Goal: Task Accomplishment & Management: Manage account settings

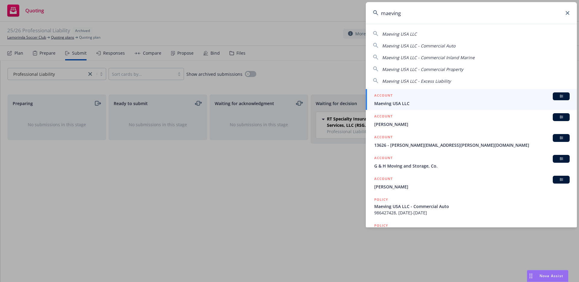
type input "maeving"
click at [403, 100] on span "Maeving USA LLC" at bounding box center [471, 103] width 195 height 6
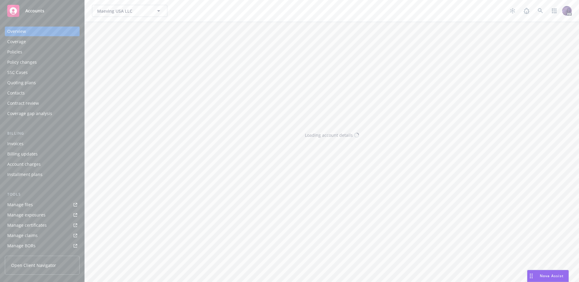
click at [46, 53] on div "Policies" at bounding box center [42, 52] width 70 height 10
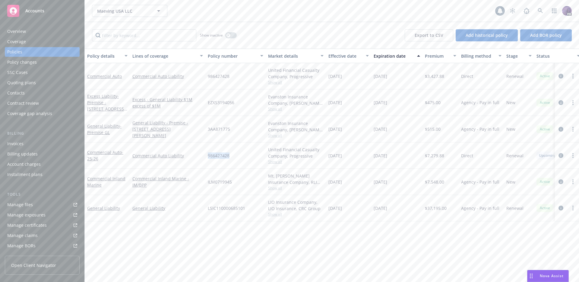
drag, startPoint x: 232, startPoint y: 154, endPoint x: 204, endPoint y: 155, distance: 27.7
click at [204, 155] on div "Commercial Auto - 25-26 Commercial Auto Liability 986427428 United Financial Ca…" at bounding box center [376, 155] width 582 height 26
click at [261, 19] on div "Maeving USA LLC Maeving USA LLC 1 PD" at bounding box center [332, 11] width 494 height 22
click at [56, 63] on div "Policy changes" at bounding box center [42, 62] width 70 height 10
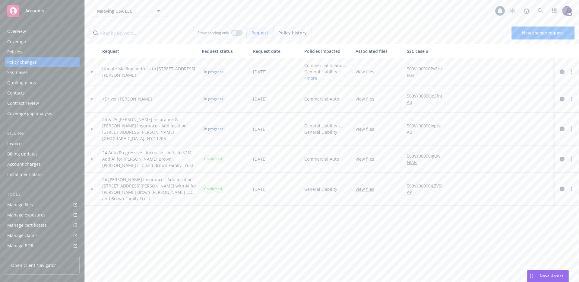
click at [531, 36] on link "New change request" at bounding box center [543, 33] width 62 height 12
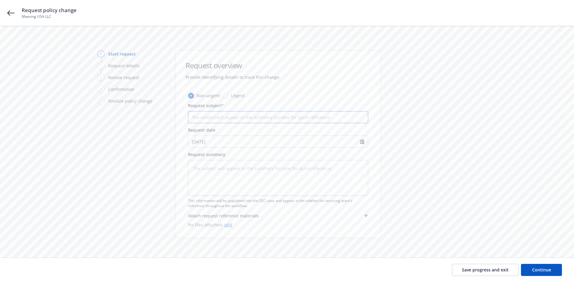
click at [213, 116] on input "Request subject*" at bounding box center [278, 117] width 180 height 12
type textarea "x"
type input "+"
type textarea "x"
type input "+A"
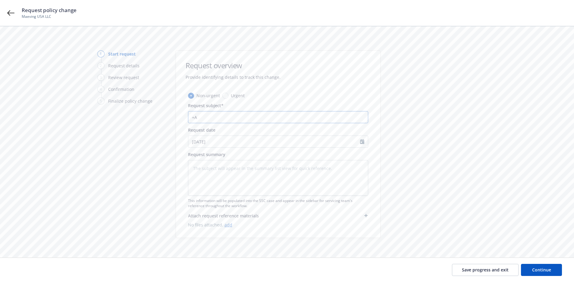
type textarea "x"
type input "+Al"
type textarea "x"
type input "+Ali"
type textarea "x"
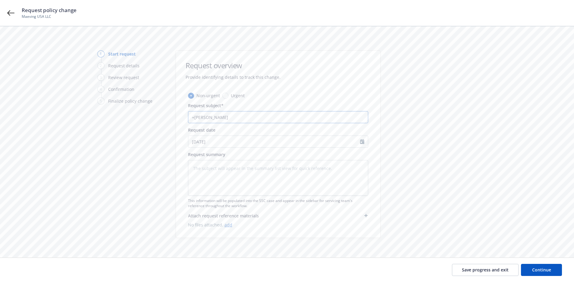
type input "+Alis"
type textarea "x"
type input "+Alist"
type textarea "x"
type input "+Alista"
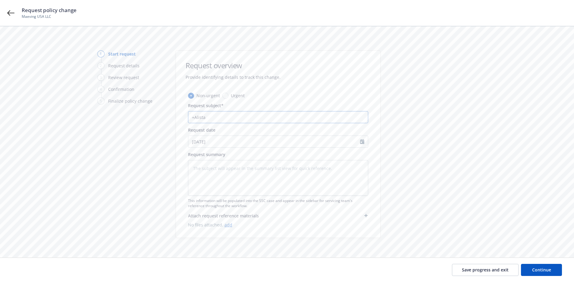
type textarea "x"
type input "+Alistai"
type textarea "x"
type input "+Alistair"
type textarea "x"
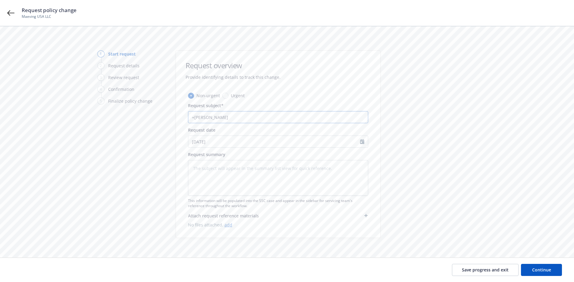
type input "+Alistair"
type textarea "x"
type input "+Alistair N"
type textarea "x"
type input "+Alistair Na"
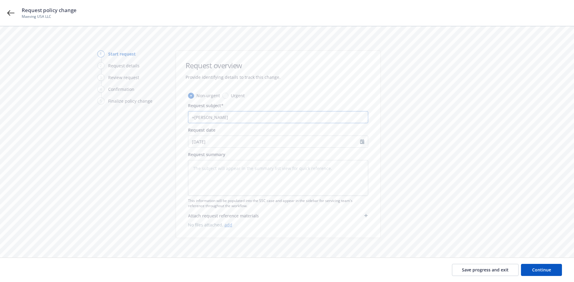
type textarea "x"
type input "+Alistair Nas"
type textarea "x"
type input "+Alistair Nash"
type textarea "x"
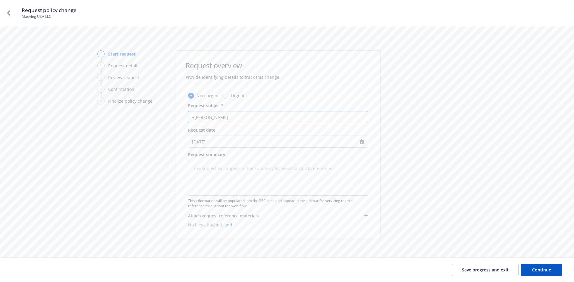
type input "+Alistair Nash"
type textarea "x"
type input "+Alistair Nash Y"
type textarea "x"
type input "+Alistair Nash Y2"
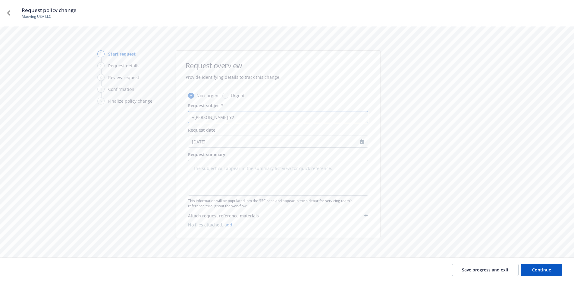
type textarea "x"
type input "+Alistair Nash Y28"
type textarea "x"
type input "+Alistair Nash Y280"
type textarea "x"
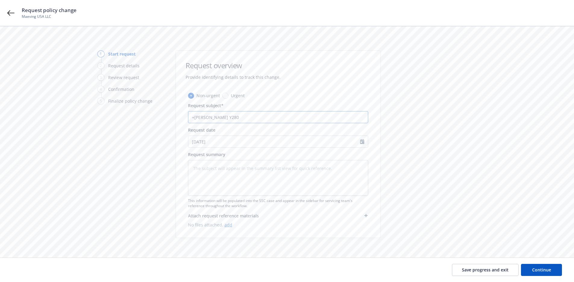
type input "+Alistair Nash Y2802"
type textarea "x"
type input "+Alistair Nash Y28024"
type textarea "x"
type input "+Alistair Nash Y280240"
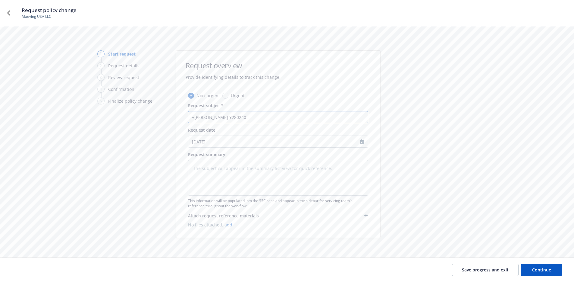
type textarea "x"
type input "+Alistair Nash Y2802403"
type textarea "x"
type input "+Alistair Nash -Y2802403"
type textarea "x"
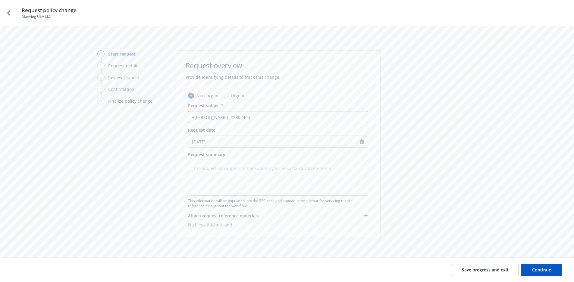
type input "+Alistair Nash -CY2802403"
type textarea "x"
type input "+Alistair Nash -CA Y2802403"
type textarea "x"
type input "+Alistair Nash -CA Y2802403"
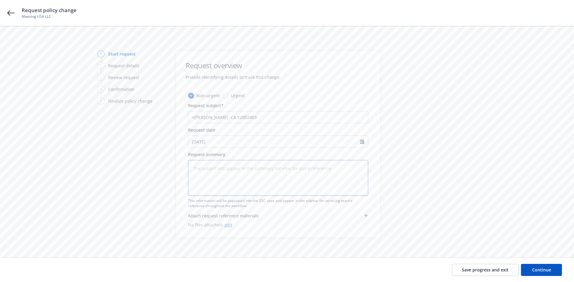
click at [222, 164] on textarea at bounding box center [278, 178] width 180 height 36
type textarea "x"
type textarea "+"
type textarea "x"
type textarea "+d"
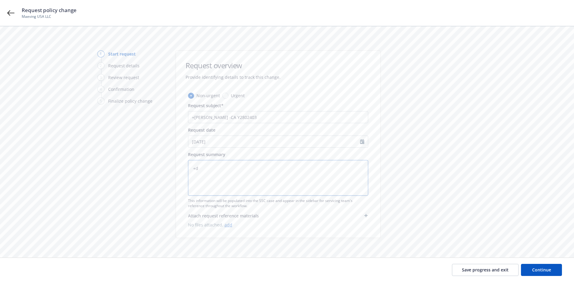
type textarea "x"
type textarea "+dr"
type textarea "x"
type textarea "+dri"
type textarea "x"
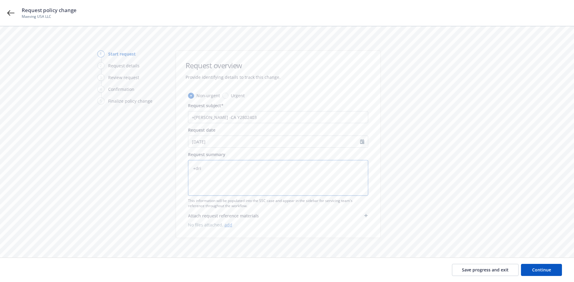
type textarea "+driv"
type textarea "x"
type textarea "+drive"
type textarea "x"
type textarea "+driver"
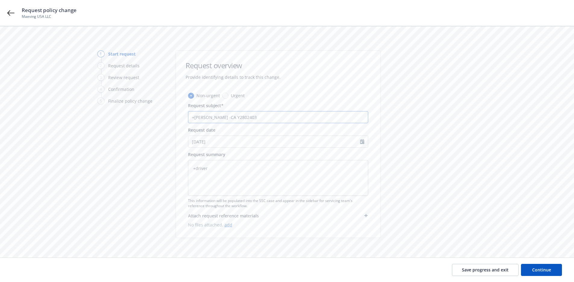
click at [195, 117] on input "+Alistair Nash -CA Y2802403" at bounding box center [278, 117] width 180 height 12
type textarea "x"
type input "+dAlistair Nash -CA Y2802403"
type textarea "x"
type input "+drAlistair Nash -CA Y2802403"
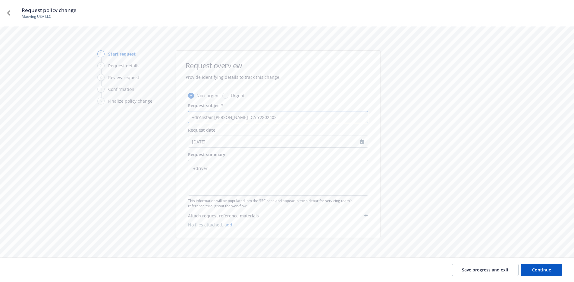
type textarea "x"
type input "+driAlistair Nash -CA Y2802403"
type textarea "x"
type input "+drivAlistair Nash -CA Y2802403"
type textarea "x"
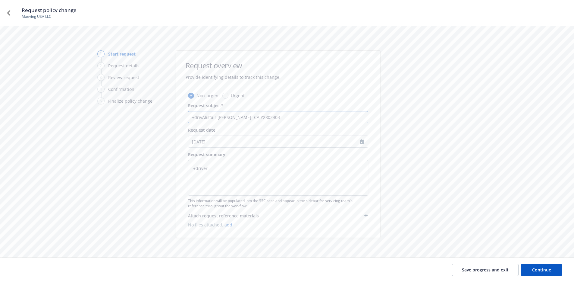
type input "+driveAlistair Nash -CA Y2802403"
type textarea "x"
type input "+driverAlistair Nash -CA Y2802403"
type textarea "x"
type input "+driver Alistair Nash -CA Y2802403"
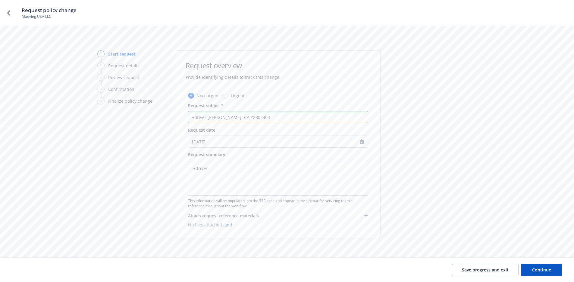
type textarea "x"
type input "+driver -Alistair Nash -CA Y2802403"
type textarea "x"
type input "+driver - Alistair Nash -CA Y2802403"
click at [228, 167] on textarea "+driver" at bounding box center [278, 178] width 180 height 36
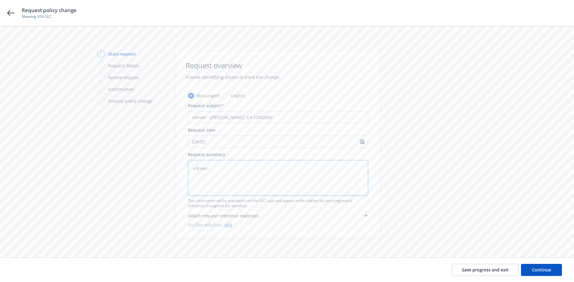
type textarea "x"
type textarea "+driver"
type textarea "x"
type textarea "+driver A"
type textarea "x"
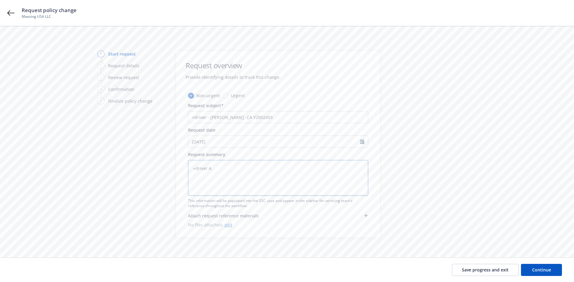
type textarea "+driver Al"
type textarea "x"
type textarea "+driver Ali"
type textarea "x"
type textarea "+driver Alis"
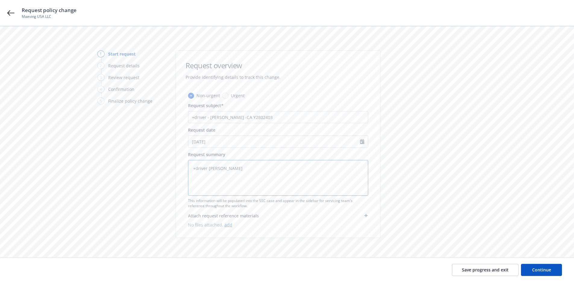
type textarea "x"
type textarea "+driver Alist"
type textarea "x"
type textarea "+driver Alista"
type textarea "x"
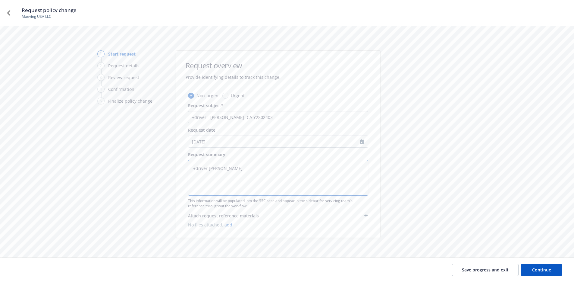
type textarea "+driver Alistai"
type textarea "x"
type textarea "+driver Alistair"
type textarea "x"
type textarea "+driver Alistair"
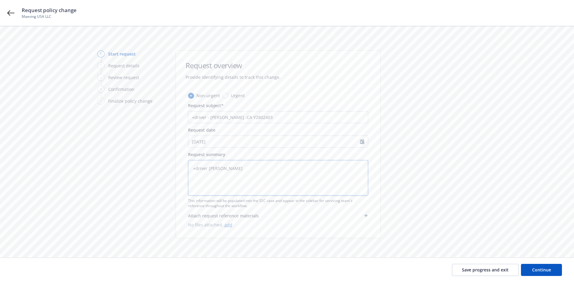
type textarea "x"
type textarea "+driver Alistair N"
type textarea "x"
type textarea "+driver Alistair Na"
type textarea "x"
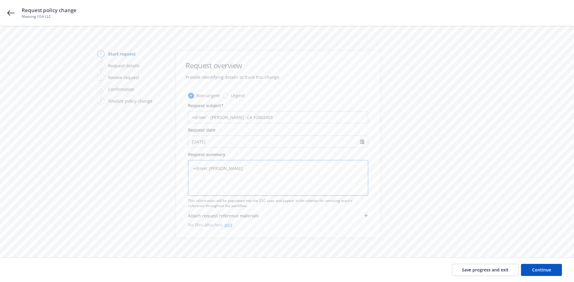
type textarea "+driver Alistair Nas"
type textarea "x"
type textarea "+driver Alistair Nash"
type textarea "x"
type textarea "+driver Alistair Nash"
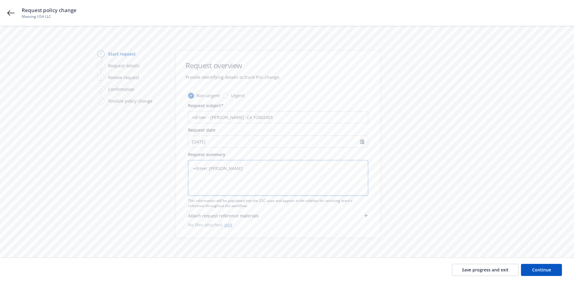
type textarea "x"
type textarea "+driver Alistair Nash D"
type textarea "x"
type textarea "+driver Alistair Nash DO"
type textarea "x"
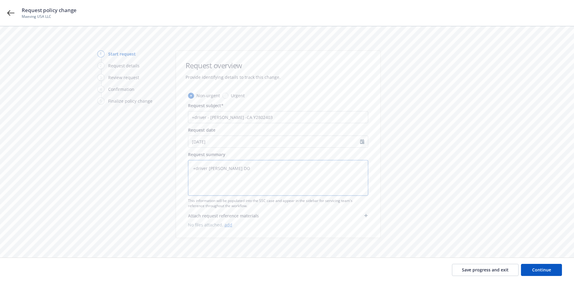
type textarea "+driver Alistair Nash DOB"
type textarea "x"
type textarea "+driver Alistair Nash DOB"
type textarea "x"
type textarea "+driver Alistair Nash DOB 1"
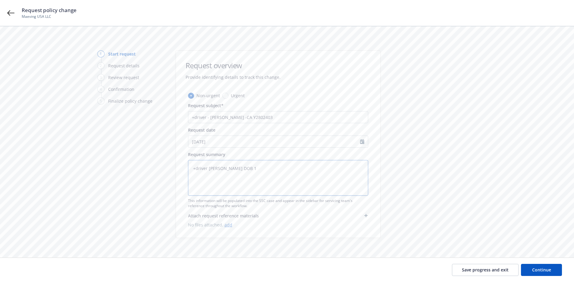
type textarea "x"
type textarea "+driver Alistair Nash DOB 11"
type textarea "x"
type textarea "+driver Alistair Nash DOB 11/"
type textarea "x"
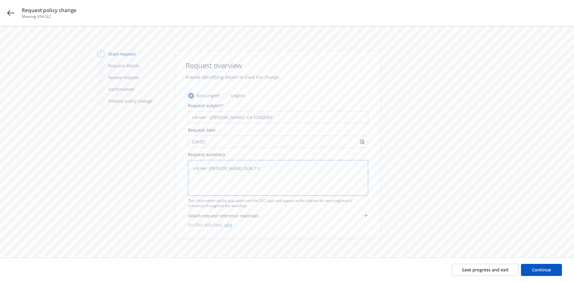
type textarea "+driver Alistair Nash DOB 11/2"
type textarea "x"
type textarea "+driver Alistair Nash DOB 11/21"
type textarea "x"
type textarea "+driver Alistair Nash DOB 11/21/"
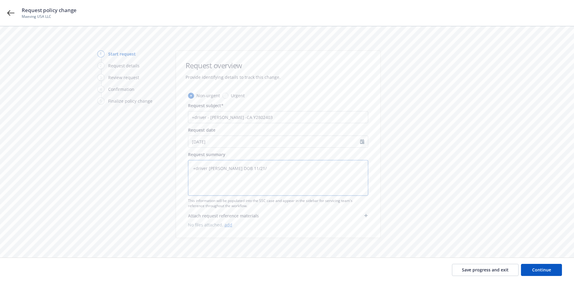
type textarea "x"
type textarea "+driver Alistair Nash DOB 11/21/1"
type textarea "x"
type textarea "+driver Alistair Nash DOB 11/21/19"
type textarea "x"
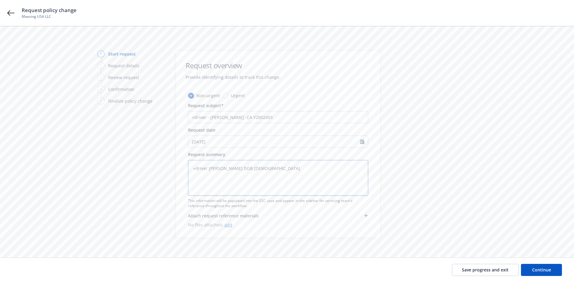
type textarea "+driver Alistair Nash DOB 11/21/199"
type textarea "x"
type textarea "+driver Alistair Nash DOB 11/21/1999"
drag, startPoint x: 539, startPoint y: 266, endPoint x: 417, endPoint y: 251, distance: 123.3
click at [539, 266] on button "Continue" at bounding box center [541, 269] width 41 height 12
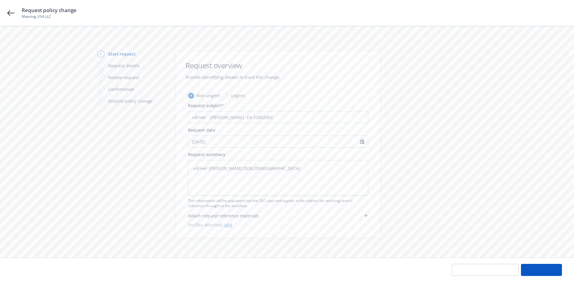
type textarea "x"
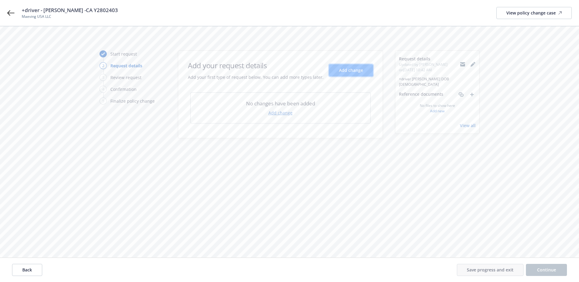
click at [356, 76] on button "Add change" at bounding box center [351, 70] width 44 height 12
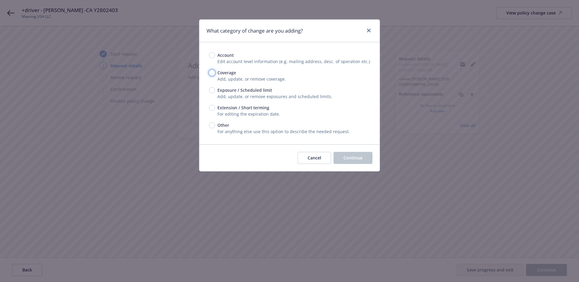
click at [212, 71] on input "Coverage" at bounding box center [212, 73] width 6 height 6
radio input "true"
click at [346, 157] on span "Continue" at bounding box center [352, 158] width 19 height 6
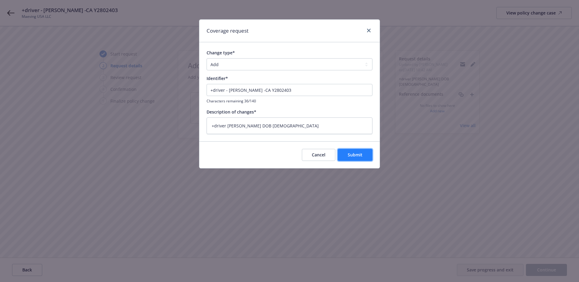
click at [357, 159] on button "Submit" at bounding box center [355, 155] width 35 height 12
type textarea "x"
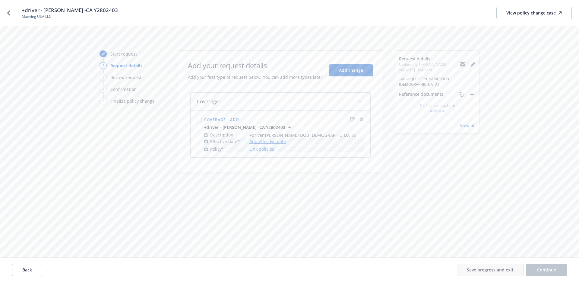
click at [268, 143] on link "Add effective date" at bounding box center [267, 141] width 36 height 6
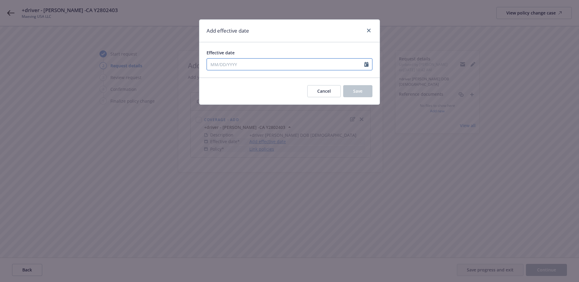
click at [234, 69] on div at bounding box center [289, 64] width 166 height 12
select select "8"
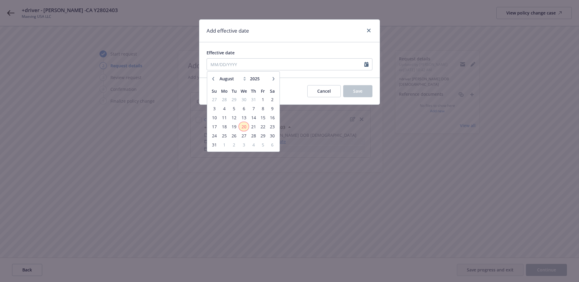
click at [246, 127] on span "20" at bounding box center [243, 127] width 9 height 8
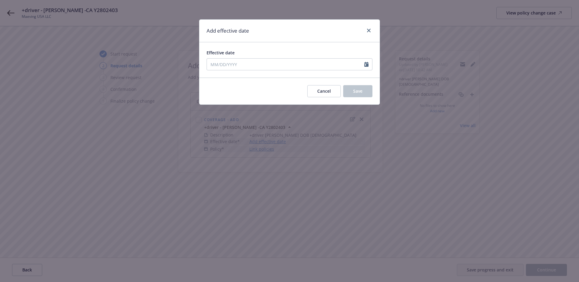
type input "08/20/2025"
click at [369, 93] on button "Save" at bounding box center [357, 91] width 29 height 12
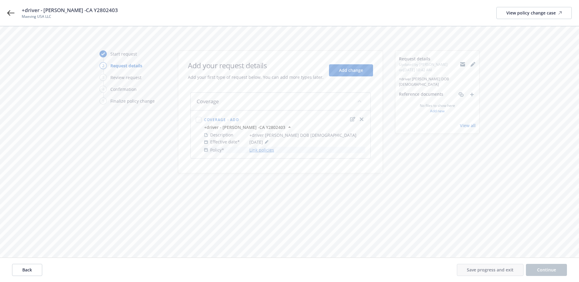
click at [269, 152] on link "Link policies" at bounding box center [261, 149] width 25 height 6
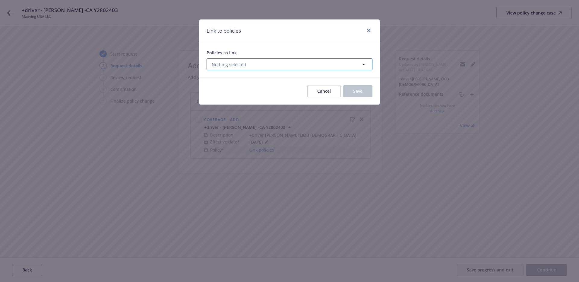
click at [250, 67] on button "Nothing selected" at bounding box center [289, 64] width 166 height 12
select select "ACTIVE"
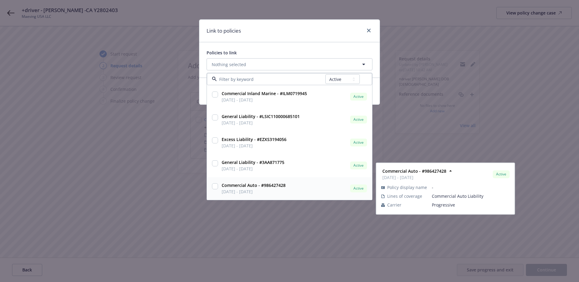
click at [215, 187] on input "checkbox" at bounding box center [215, 186] width 6 height 6
checkbox input "true"
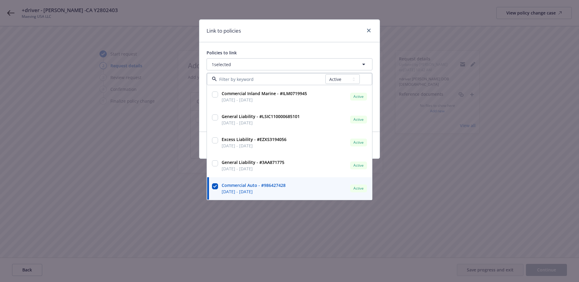
drag, startPoint x: 250, startPoint y: 223, endPoint x: 297, endPoint y: 184, distance: 60.8
click at [250, 223] on div "Link to policies Policies to link 1 selected All Active Upcoming Expired Cancel…" at bounding box center [289, 141] width 579 height 282
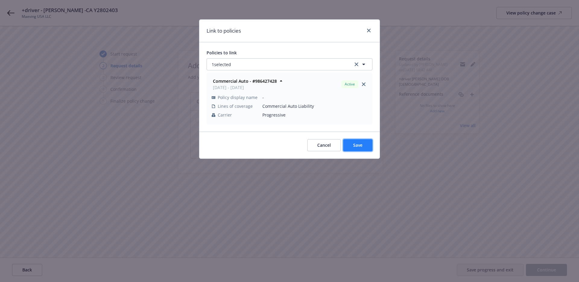
click at [353, 148] on button "Save" at bounding box center [357, 145] width 29 height 12
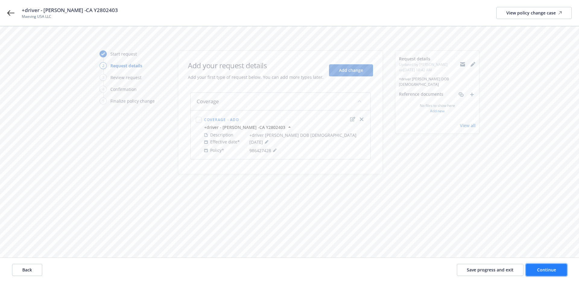
click at [547, 269] on span "Continue" at bounding box center [546, 269] width 19 height 6
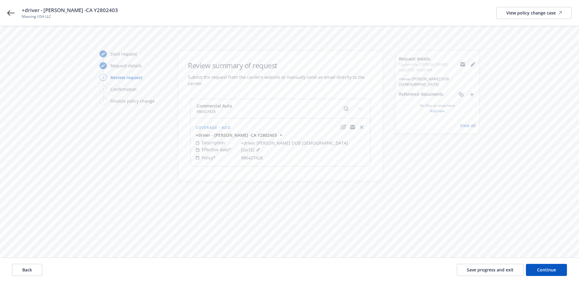
click at [343, 126] on icon "edit" at bounding box center [343, 126] width 5 height 5
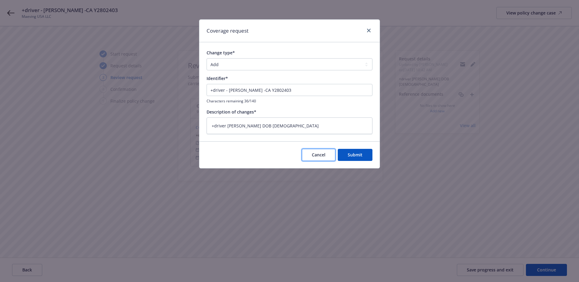
click at [318, 154] on span "Cancel" at bounding box center [319, 155] width 14 height 6
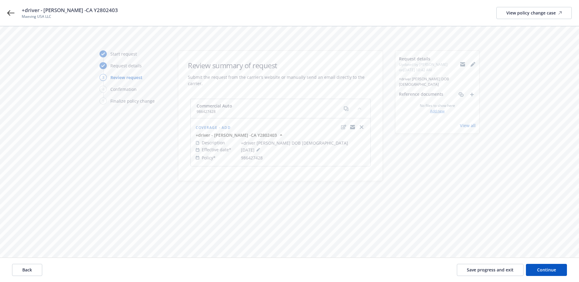
click at [435, 108] on link "Add new" at bounding box center [437, 110] width 14 height 5
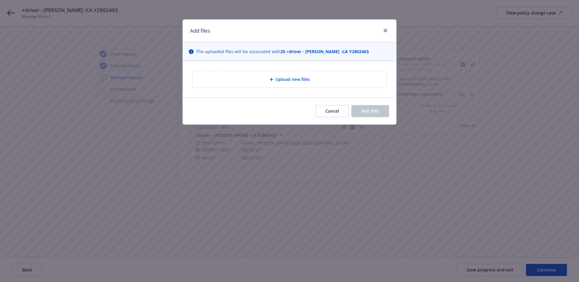
click at [290, 78] on span "Upload new files" at bounding box center [292, 79] width 34 height 6
type textarea "x"
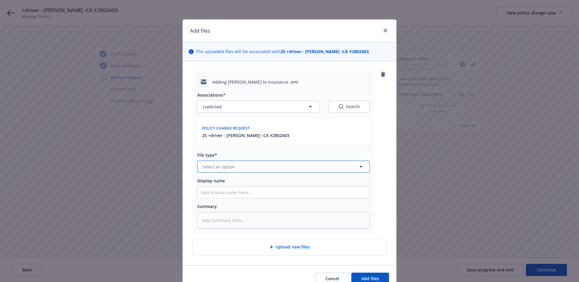
click at [215, 167] on span "Select an option" at bounding box center [218, 166] width 33 height 6
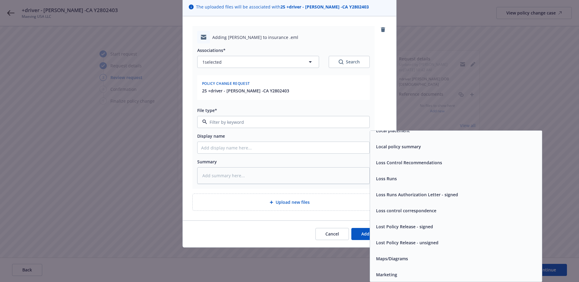
scroll to position [1494, 0]
click at [267, 127] on div at bounding box center [283, 122] width 172 height 12
click at [321, 98] on div "Policy change request 25 +driver - Alistair Nash -CA Y2802403" at bounding box center [283, 87] width 172 height 25
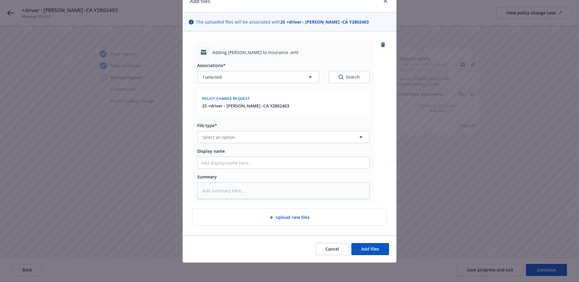
scroll to position [30, 0]
click at [237, 137] on button "Select an option" at bounding box center [283, 137] width 172 height 12
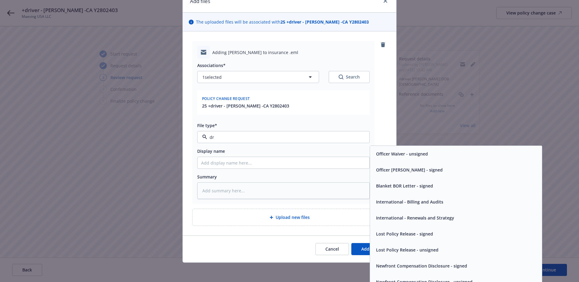
scroll to position [0, 0]
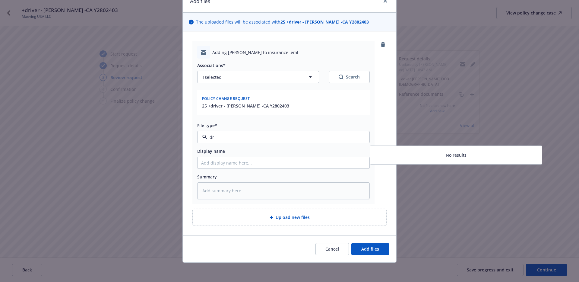
type input "d"
type input "lice"
click at [226, 133] on div "lice" at bounding box center [283, 137] width 172 height 12
click at [226, 134] on input "lice" at bounding box center [282, 137] width 150 height 6
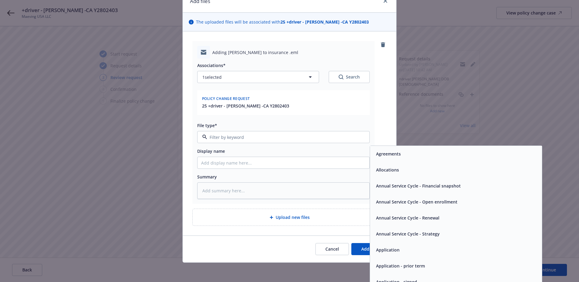
click at [223, 140] on input at bounding box center [282, 137] width 150 height 6
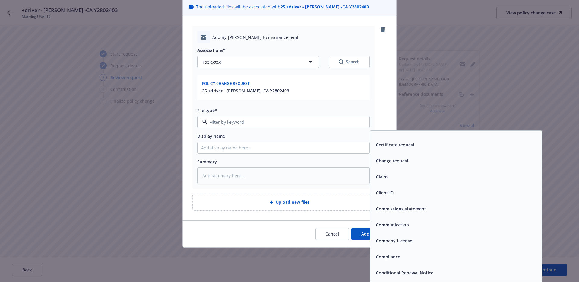
scroll to position [616, 0]
click at [423, 165] on div "Change request" at bounding box center [455, 161] width 165 height 9
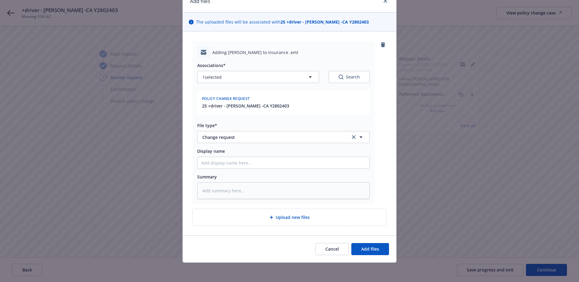
scroll to position [30, 0]
click at [224, 159] on input "Display name" at bounding box center [283, 162] width 172 height 11
type textarea "x"
type input "+"
type textarea "x"
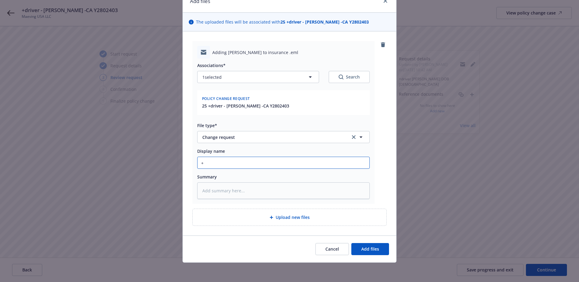
type input "+d"
type textarea "x"
type input "+dr"
type textarea "x"
type input "+dri"
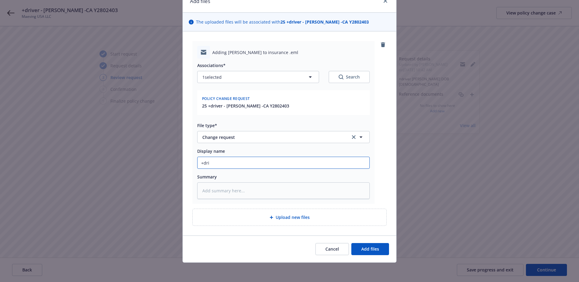
type textarea "x"
type input "+driv"
type textarea "x"
type input "+drive"
type textarea "x"
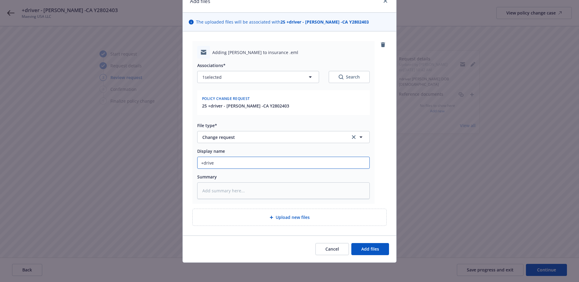
type input "+driver"
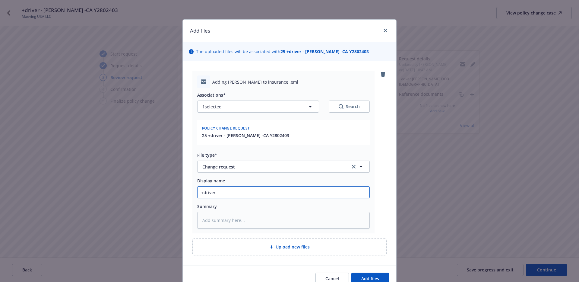
type textarea "x"
type input "+driver"
type textarea "x"
type input "+driver A"
type textarea "x"
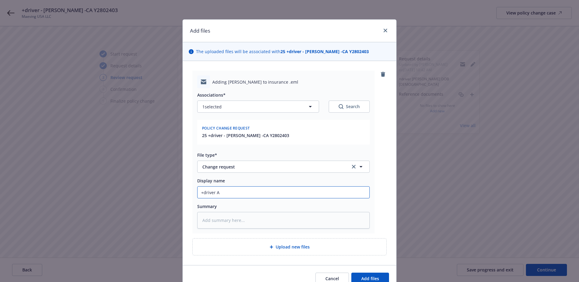
type input "+driver Al"
type textarea "x"
type input "+driver Ali"
type textarea "x"
type input "+driver Alis"
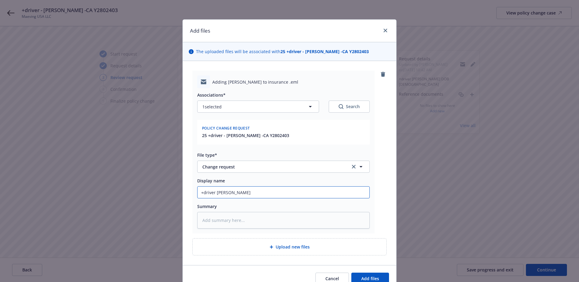
type textarea "x"
type input "+driver Alist"
type textarea "x"
type input "+driver Alista"
type textarea "x"
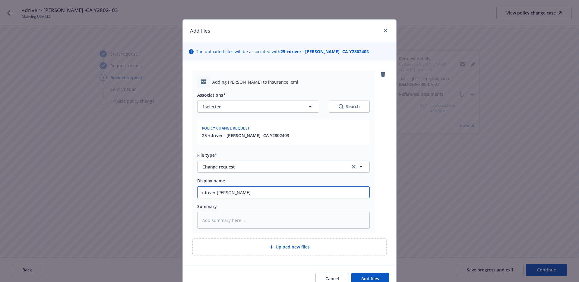
type input "+driver Alistai"
type textarea "x"
type input "+driver Alistair"
type textarea "x"
type input "+driver Alistair"
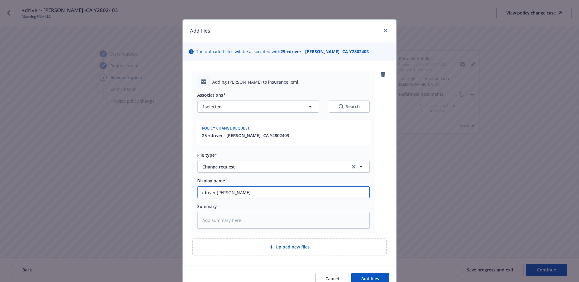
type textarea "x"
type input "+driver Alistair N"
type textarea "x"
type input "+driver Alistair Na"
type textarea "x"
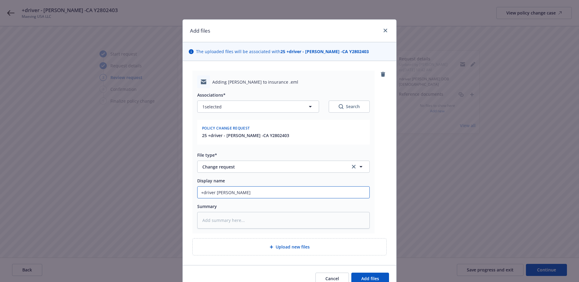
type input "+driver Alistair Nas"
type textarea "x"
type input "+driver Alistair Nash"
type textarea "x"
type input "+driver Alistair Nash"
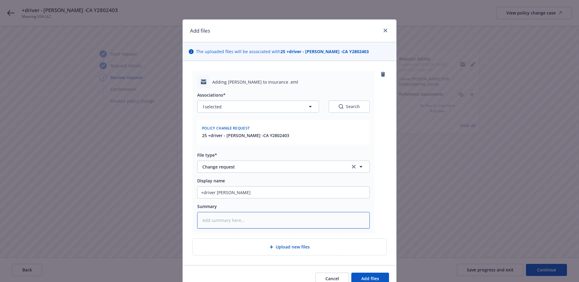
click at [232, 220] on textarea at bounding box center [283, 220] width 172 height 17
type textarea "x"
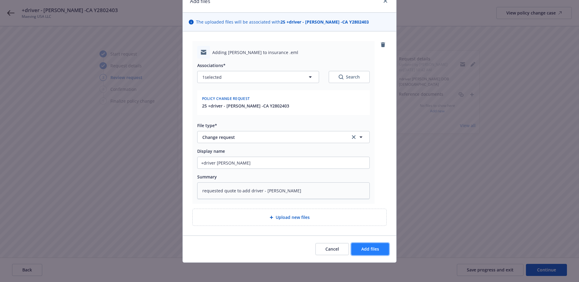
click at [361, 248] on span "Add files" at bounding box center [370, 249] width 18 height 6
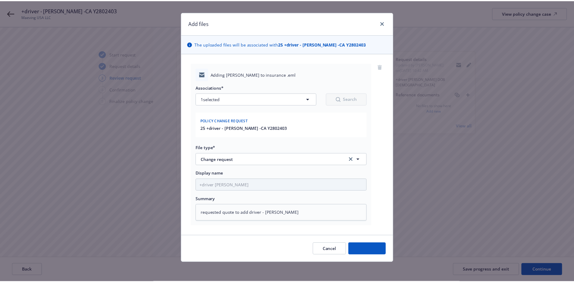
scroll to position [8, 0]
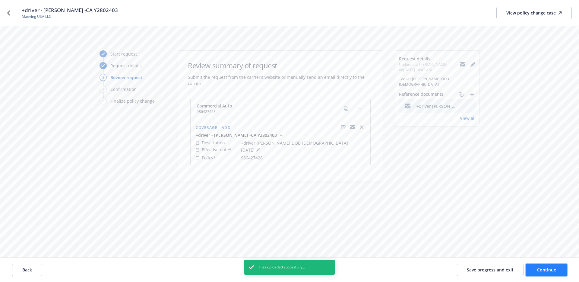
click at [543, 270] on span "Continue" at bounding box center [546, 269] width 19 height 6
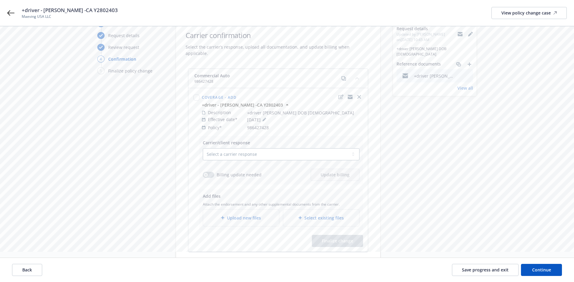
scroll to position [31, 0]
click at [11, 12] on icon at bounding box center [10, 12] width 7 height 7
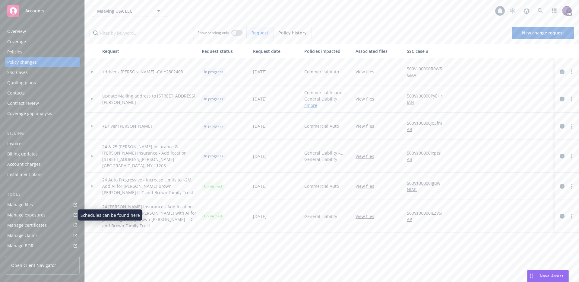
click at [36, 214] on div "Manage exposures" at bounding box center [26, 215] width 38 height 10
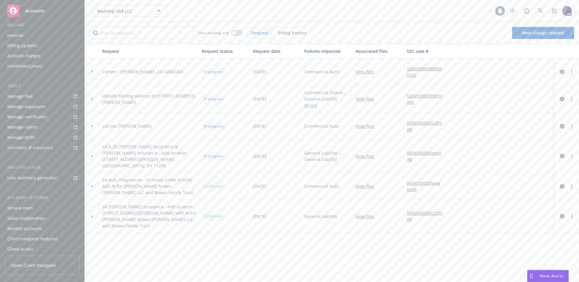
scroll to position [95, 0]
click at [47, 130] on link "Manage certificates" at bounding box center [42, 130] width 75 height 10
click at [41, 118] on div "Manage exposures" at bounding box center [26, 120] width 38 height 10
click at [43, 93] on link "Manage files" at bounding box center [42, 93] width 75 height 10
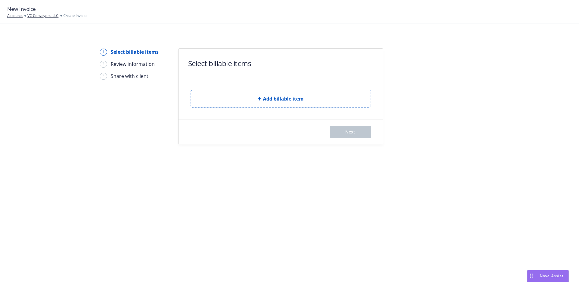
click at [252, 86] on div "Add billable item" at bounding box center [280, 93] width 180 height 27
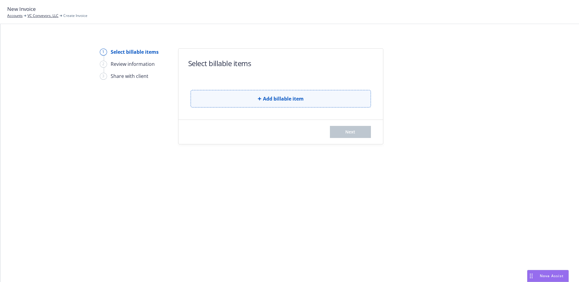
click at [265, 93] on button "Add billable item" at bounding box center [280, 98] width 180 height 17
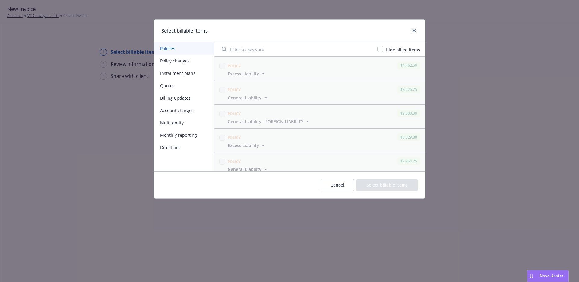
click at [189, 64] on button "Policy changes" at bounding box center [184, 61] width 60 height 12
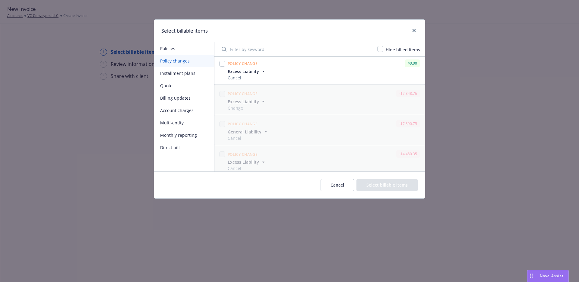
scroll to position [248, 0]
click at [193, 75] on button "Installment plans" at bounding box center [184, 73] width 60 height 12
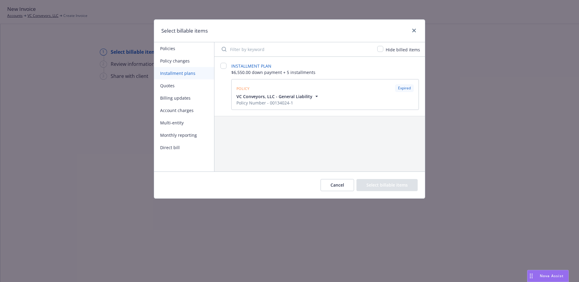
click at [183, 84] on button "Quotes" at bounding box center [184, 85] width 60 height 12
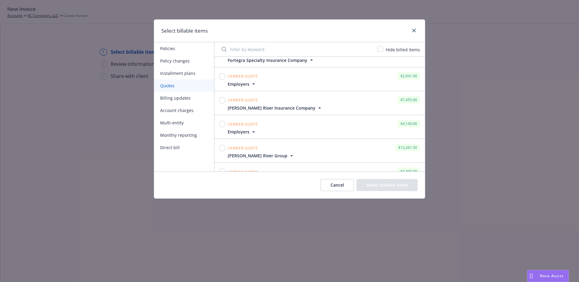
scroll to position [172, 0]
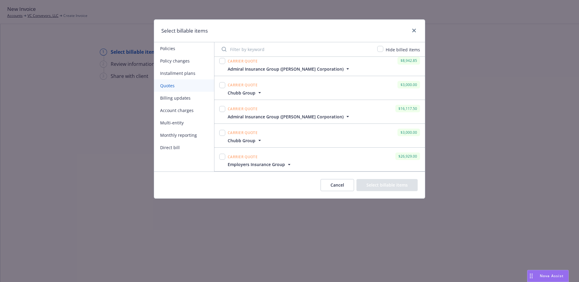
click at [191, 99] on button "Billing updates" at bounding box center [184, 98] width 60 height 12
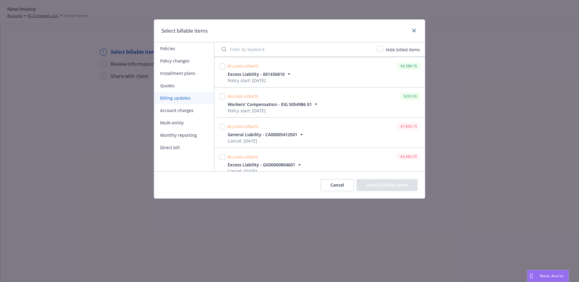
scroll to position [36, 0]
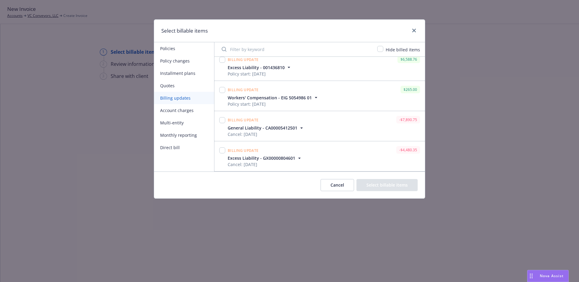
click at [186, 113] on button "Account charges" at bounding box center [184, 110] width 60 height 12
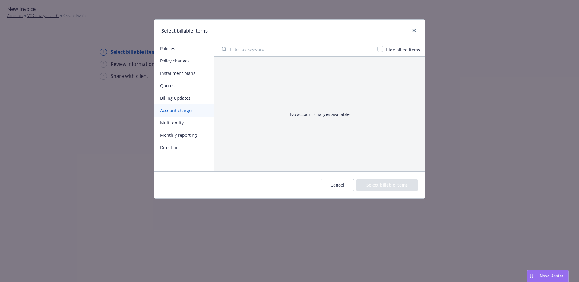
click at [178, 122] on button "Multi-entity" at bounding box center [184, 122] width 60 height 12
click at [177, 132] on button "Monthly reporting" at bounding box center [184, 135] width 60 height 12
click at [177, 141] on button "Direct bill" at bounding box center [184, 147] width 60 height 12
drag, startPoint x: 175, startPoint y: 146, endPoint x: 214, endPoint y: 128, distance: 43.8
click at [175, 146] on button "Direct bill" at bounding box center [184, 147] width 60 height 12
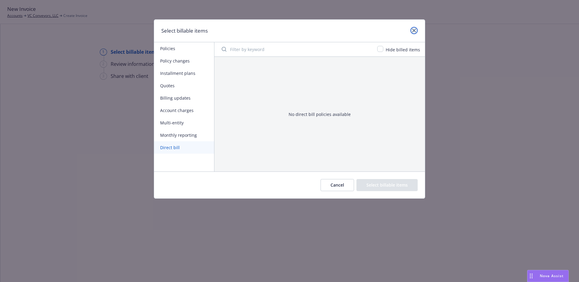
click at [413, 33] on link "close" at bounding box center [413, 30] width 7 height 7
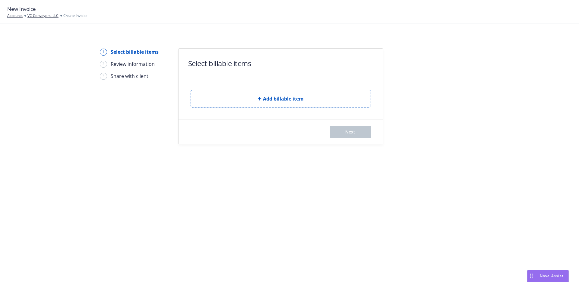
click at [189, 6] on div "New Invoice Accounts VC Conveyors, LLC Create Invoice" at bounding box center [289, 11] width 564 height 13
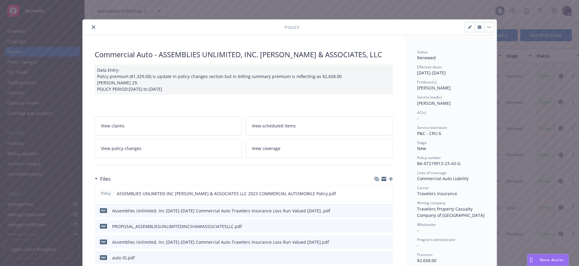
click at [92, 27] on button "close" at bounding box center [93, 27] width 7 height 7
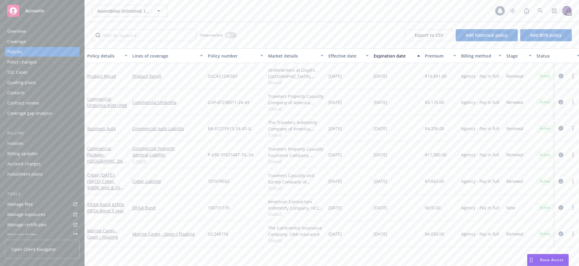
click at [26, 81] on div "Quoting plans" at bounding box center [21, 83] width 29 height 10
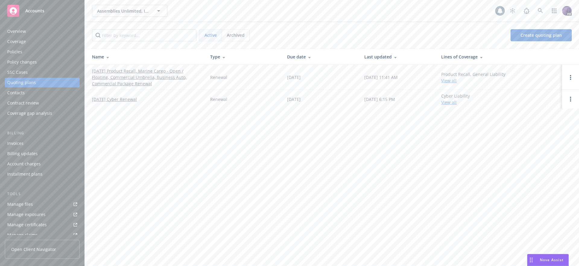
click at [121, 83] on link "10/03/25 Product Recall, Marine Cargo - Open / Floating, Commercial Umbrella, B…" at bounding box center [146, 77] width 109 height 19
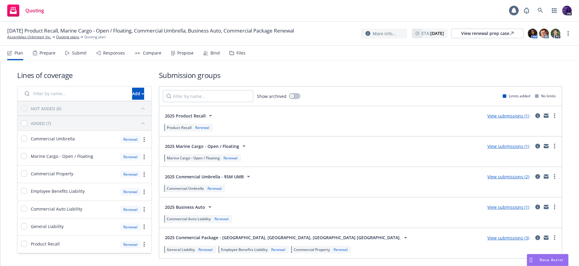
click at [72, 51] on div "Submit" at bounding box center [79, 53] width 14 height 5
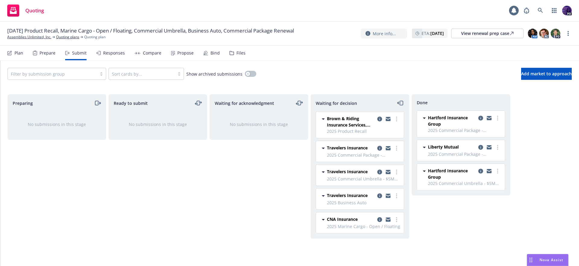
click at [107, 53] on div "Responses" at bounding box center [114, 53] width 22 height 5
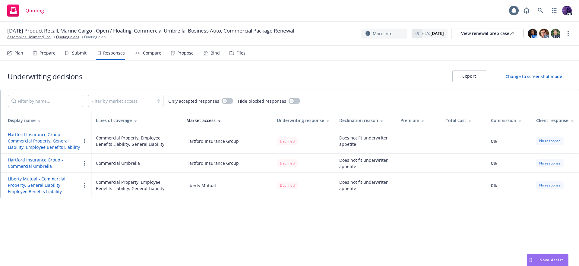
click at [86, 57] on div "Plan Prepare Submit Responses Compare Propose Bind Files" at bounding box center [126, 53] width 238 height 14
click at [85, 56] on div "Plan Prepare Submit Responses Compare Propose Bind Files" at bounding box center [126, 53] width 238 height 14
click at [79, 54] on div "Submit" at bounding box center [79, 53] width 14 height 5
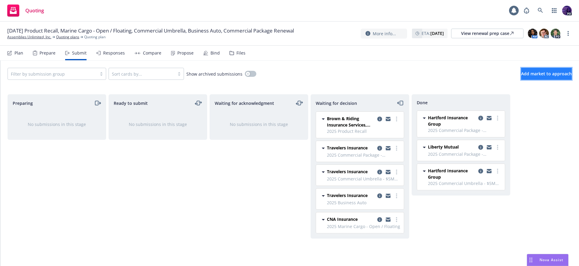
click at [534, 72] on span "Add market to approach" at bounding box center [546, 74] width 51 height 6
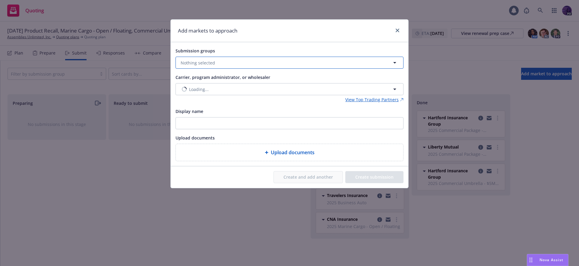
click at [269, 62] on button "Nothing selected" at bounding box center [289, 63] width 228 height 12
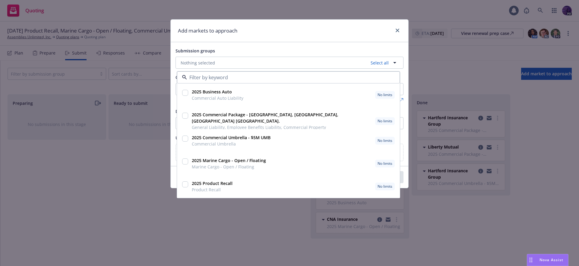
click at [187, 90] on input "checkbox" at bounding box center [185, 93] width 6 height 6
checkbox input "true"
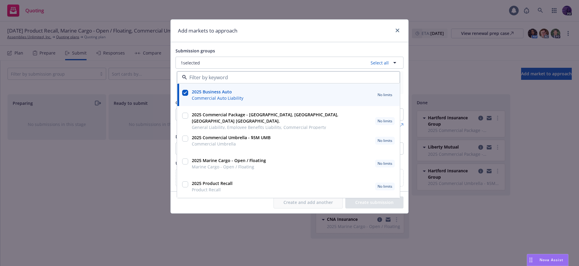
click at [360, 40] on div "Add markets to approach" at bounding box center [290, 31] width 238 height 23
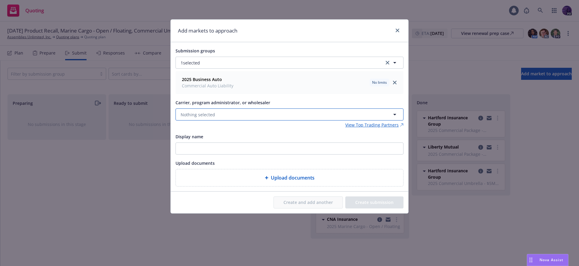
click at [331, 117] on button "Nothing selected" at bounding box center [289, 115] width 228 height 12
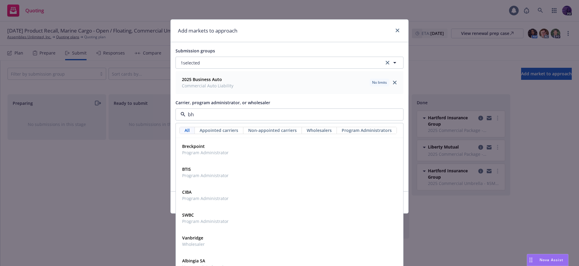
type input "bhh"
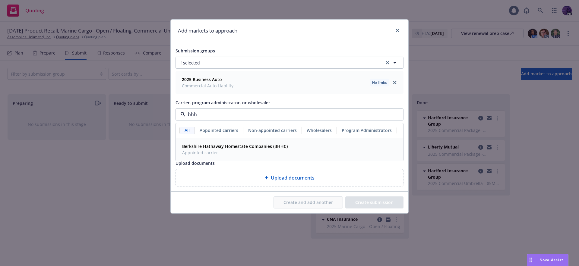
click at [313, 140] on div "Berkshire Hathaway Homestate Companies (BHHC) Appointed carrier" at bounding box center [289, 149] width 227 height 22
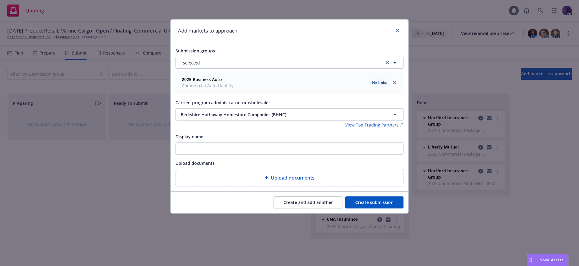
click at [367, 199] on button "Create submission" at bounding box center [374, 203] width 58 height 12
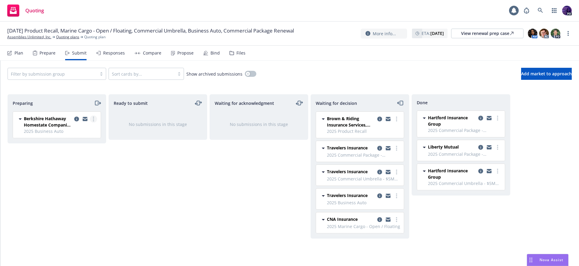
click at [96, 118] on div "Berkshire Hathaway Homestate Companies (BHHC) 2025 Business Auto Wednesday, Aug…" at bounding box center [57, 125] width 88 height 26
click at [95, 119] on link "more" at bounding box center [93, 118] width 7 height 7
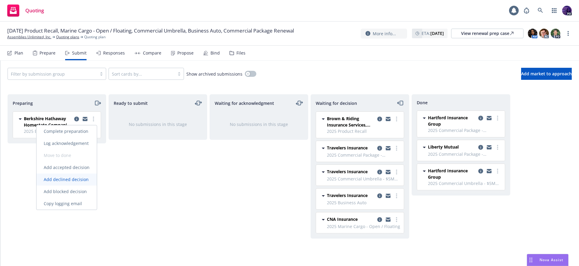
click at [83, 177] on span "Add declined decision" at bounding box center [65, 180] width 59 height 6
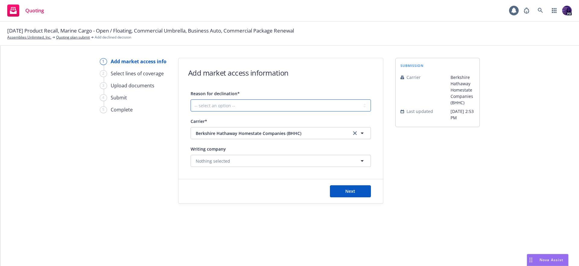
click at [284, 107] on select "-- select an option -- Cannot compete with other markets Carrier non-renewed Ca…" at bounding box center [280, 105] width 180 height 12
click at [249, 105] on select "-- select an option -- Cannot compete with other markets Carrier non-renewed Ca…" at bounding box center [280, 105] width 180 height 12
select select "DOES_NOT_FIT_UNDERWRITER_APPETITE"
click at [227, 159] on span "Nothing selected" at bounding box center [213, 161] width 34 height 6
click at [401, 166] on div "submission Carrier Berkshire Hathaway Homestate Companies (BHHC) Last updated 8…" at bounding box center [437, 131] width 84 height 146
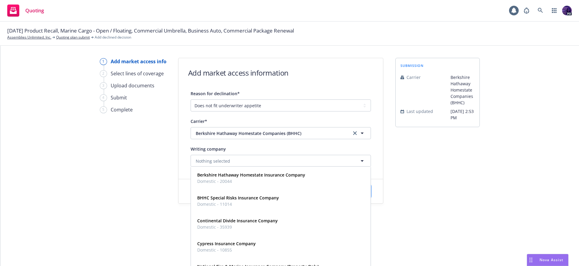
click at [350, 190] on span "Next" at bounding box center [350, 191] width 10 height 6
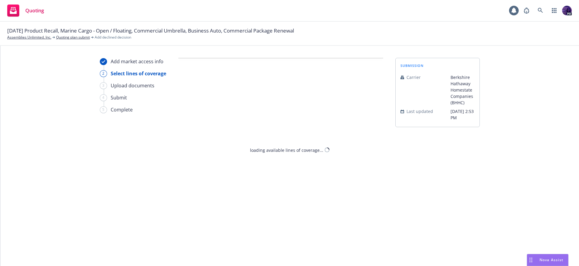
select select "DOES_NOT_FIT_UNDERWRITER_APPETITE"
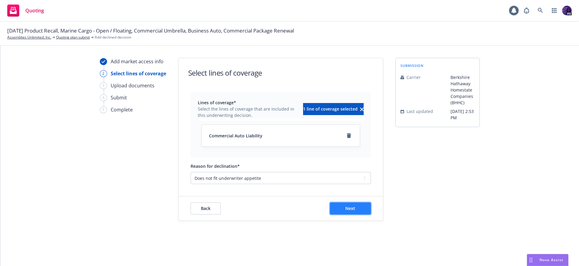
click at [351, 205] on button "Next" at bounding box center [350, 209] width 41 height 12
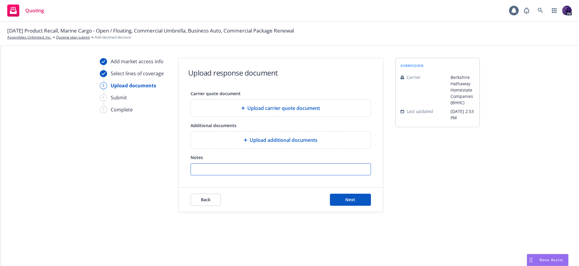
click at [261, 170] on input "Notes" at bounding box center [281, 169] width 180 height 11
paste input "Thank you for the submission for the prospect. Unfortunately, we are going to h…"
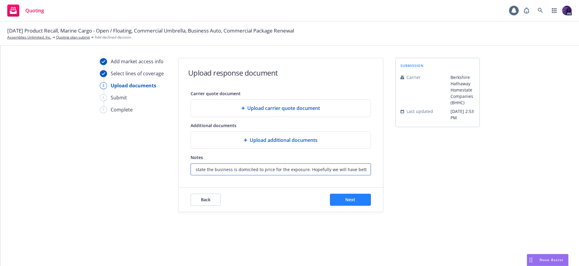
type input "Thank you for the submission for the prospect. Unfortunately, we are going to h…"
click at [347, 196] on button "Next" at bounding box center [350, 200] width 41 height 12
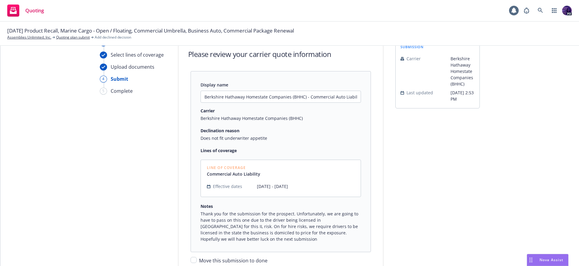
scroll to position [66, 0]
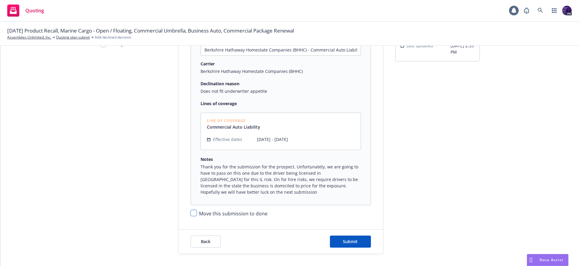
click at [193, 213] on input "Move this submission to done" at bounding box center [193, 213] width 6 height 6
checkbox input "true"
click at [349, 240] on span "Submit" at bounding box center [350, 242] width 15 height 6
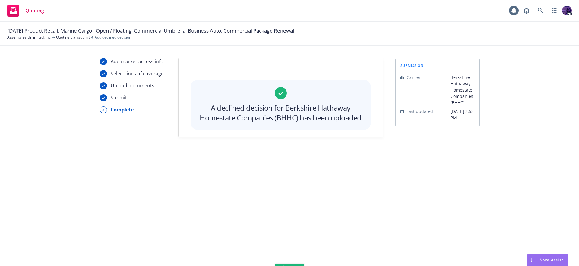
scroll to position [0, 0]
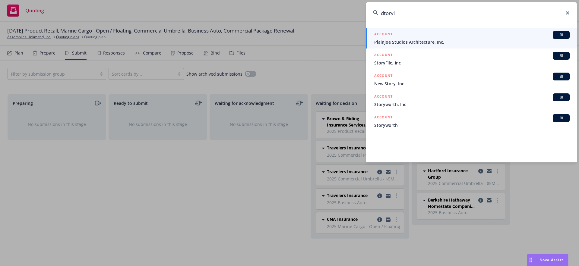
type input "dtoryl"
click at [388, 38] on h5 "ACCOUNT" at bounding box center [383, 34] width 18 height 7
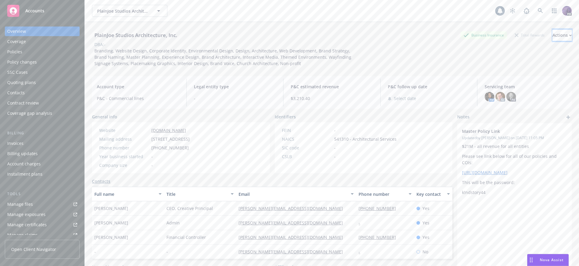
click at [562, 33] on button "Actions" at bounding box center [561, 35] width 19 height 12
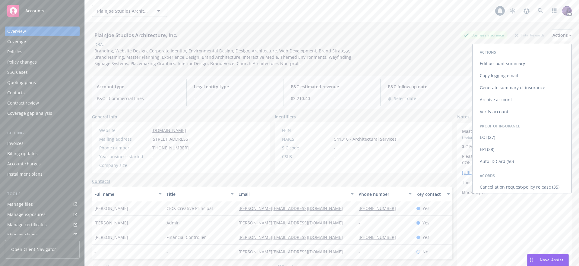
click at [518, 75] on link "Copy logging email" at bounding box center [521, 76] width 99 height 12
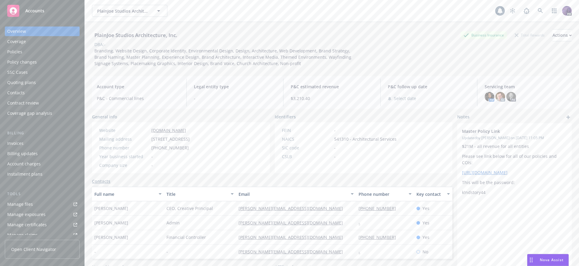
click at [190, 12] on div "PlainJoe Studios Architecture, Inc. PlainJoe Studios Architecture, Inc." at bounding box center [293, 11] width 403 height 12
click at [196, 9] on div "PlainJoe Studios Architecture, Inc. PlainJoe Studios Architecture, Inc." at bounding box center [293, 11] width 403 height 12
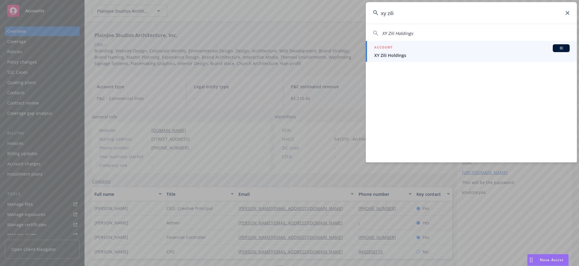
type input "xy zili"
click at [421, 47] on div "ACCOUNT BI" at bounding box center [471, 48] width 195 height 8
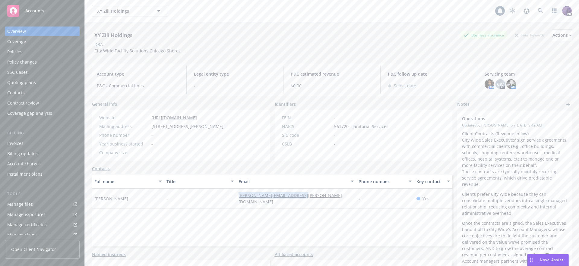
drag, startPoint x: 234, startPoint y: 197, endPoint x: 303, endPoint y: 197, distance: 68.7
click at [303, 197] on div "[PERSON_NAME][EMAIL_ADDRESS][PERSON_NAME][DOMAIN_NAME]" at bounding box center [296, 199] width 120 height 20
copy link "[PERSON_NAME][EMAIL_ADDRESS][PERSON_NAME][DOMAIN_NAME]"
